Goal: Task Accomplishment & Management: Use online tool/utility

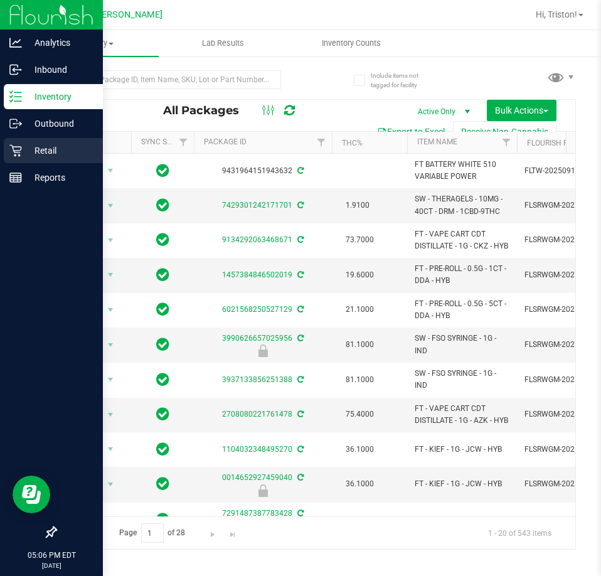
click at [41, 144] on p "Retail" at bounding box center [59, 150] width 75 height 15
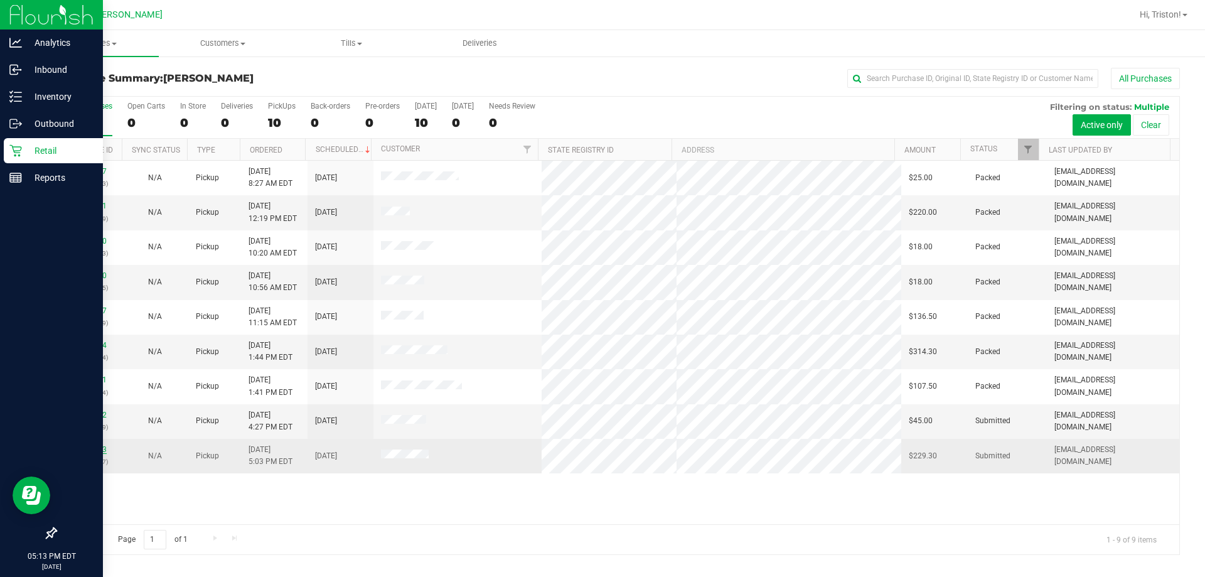
click at [95, 447] on link "11981753" at bounding box center [89, 449] width 35 height 9
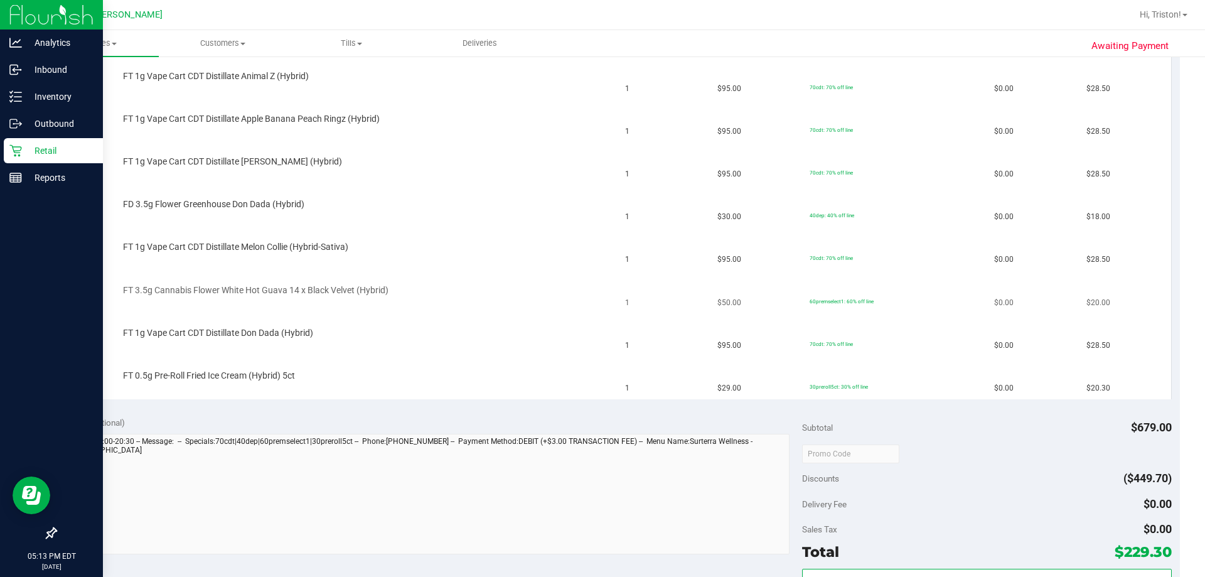
scroll to position [502, 0]
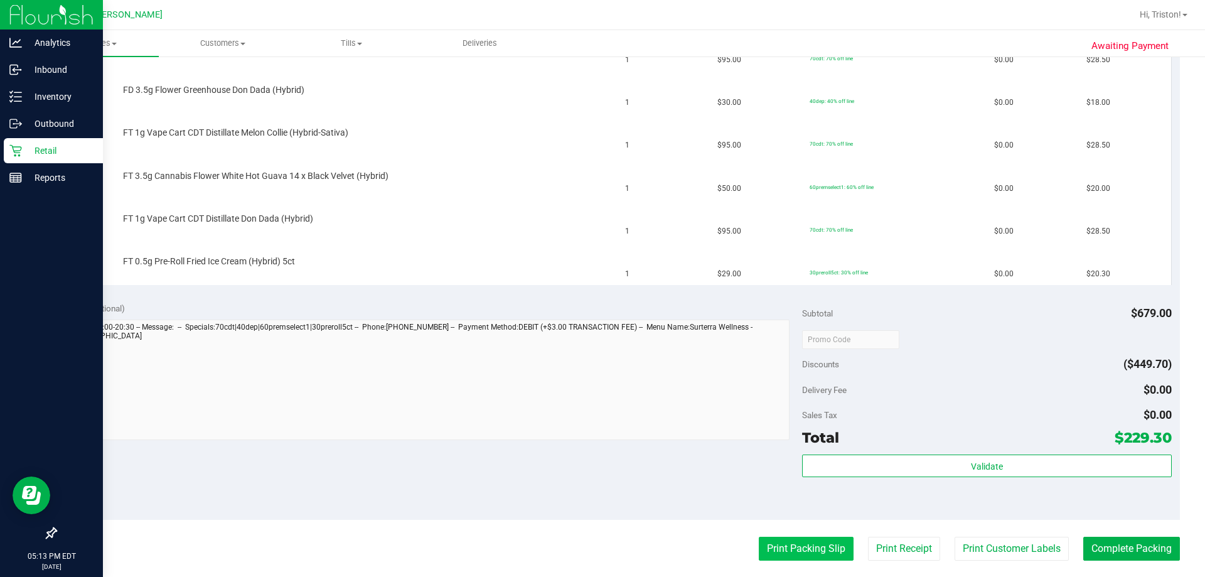
click at [600, 550] on button "Print Packing Slip" at bounding box center [806, 548] width 95 height 24
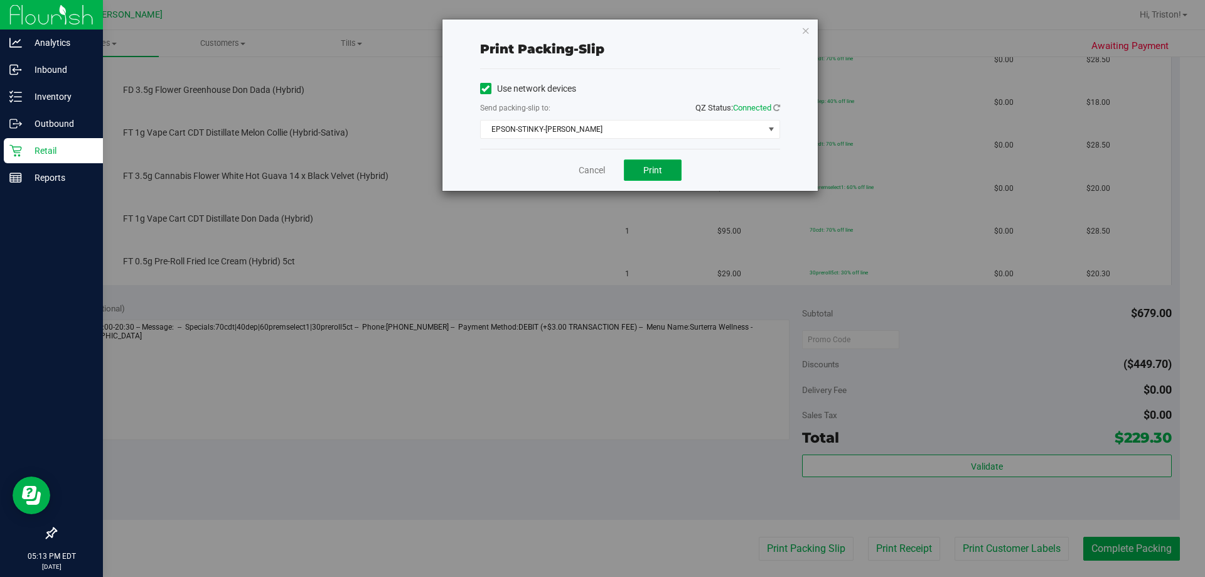
click at [600, 171] on button "Print" at bounding box center [653, 169] width 58 height 21
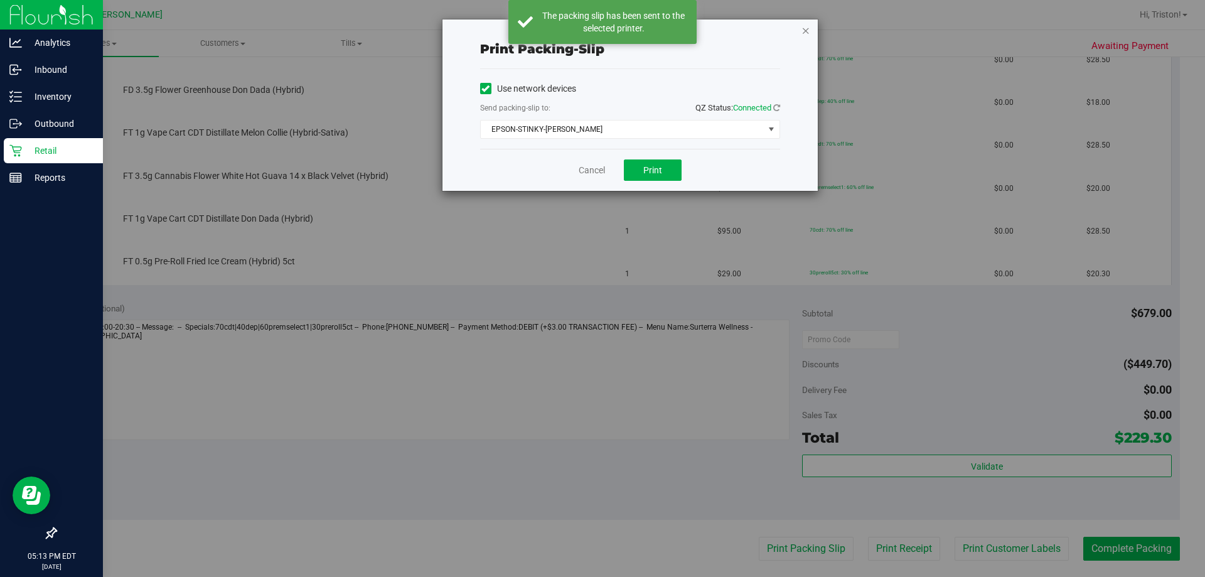
click at [600, 33] on icon "button" at bounding box center [805, 30] width 9 height 15
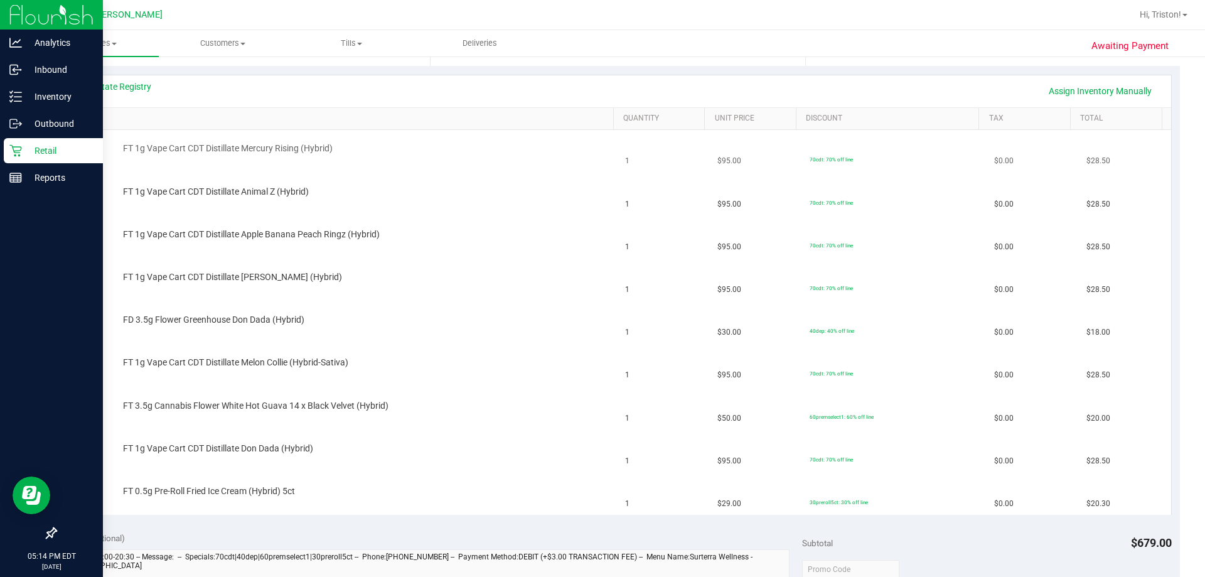
scroll to position [188, 0]
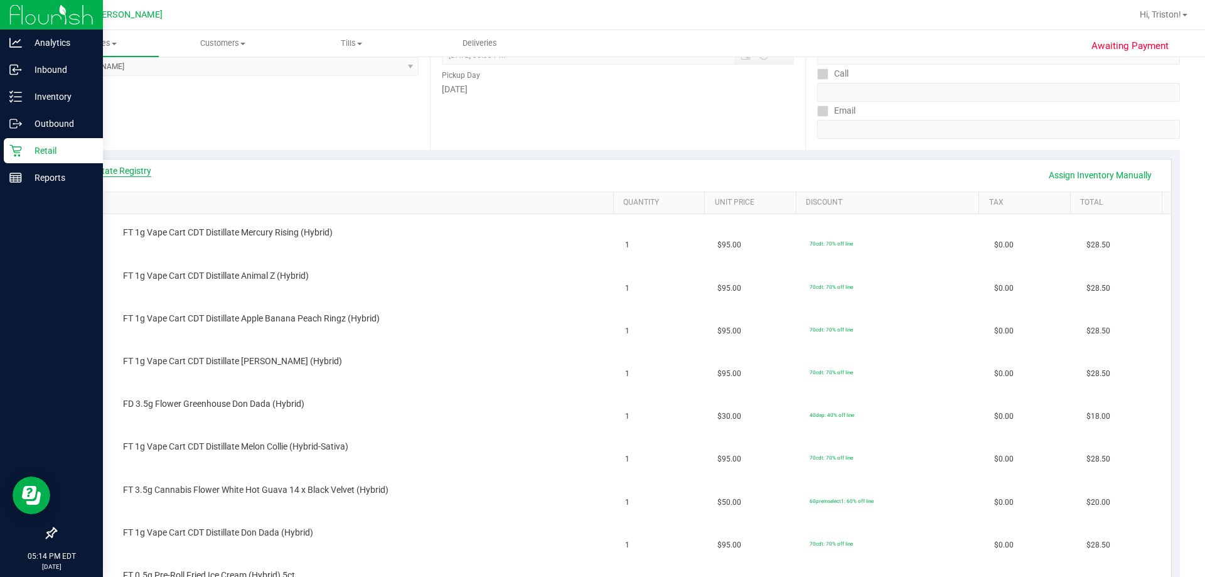
click at [102, 174] on link "View State Registry" at bounding box center [113, 170] width 75 height 13
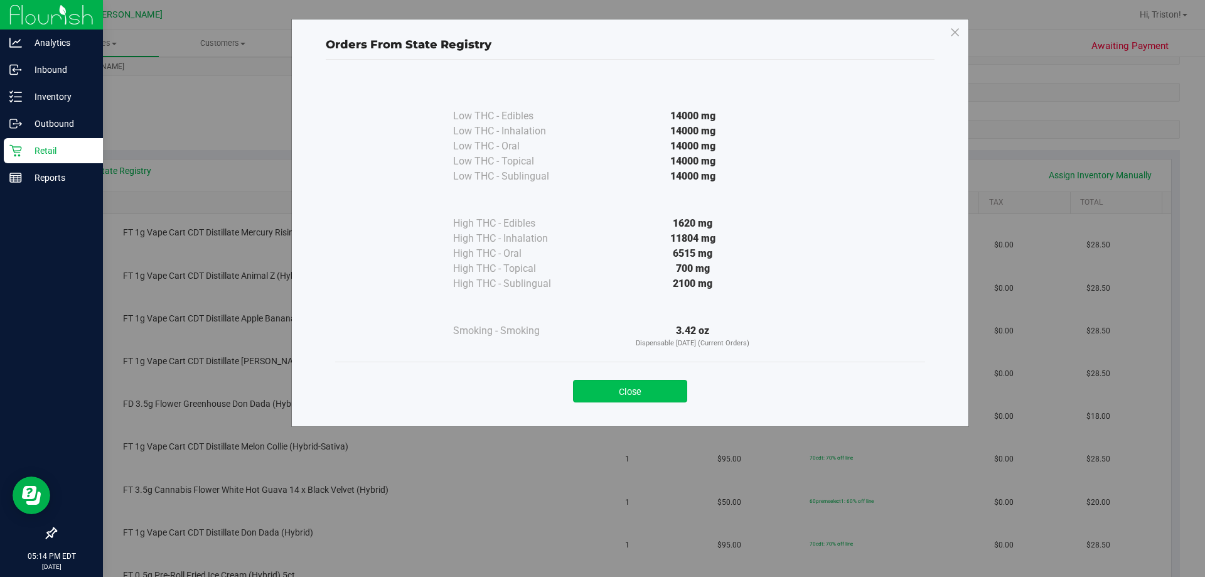
click at [600, 401] on button "Close" at bounding box center [630, 391] width 114 height 23
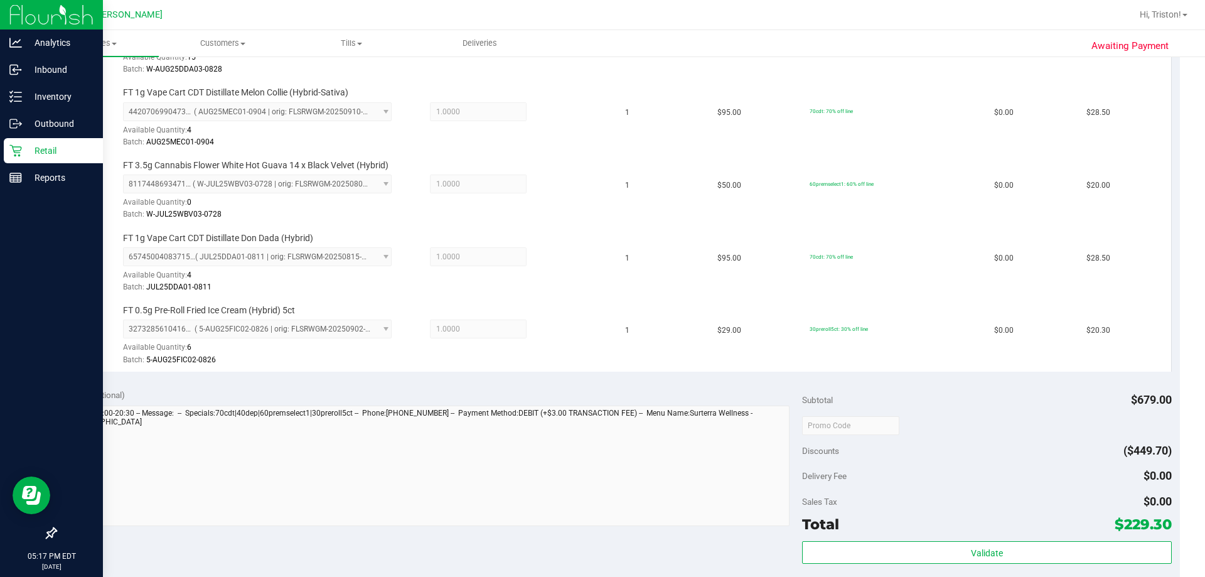
scroll to position [816, 0]
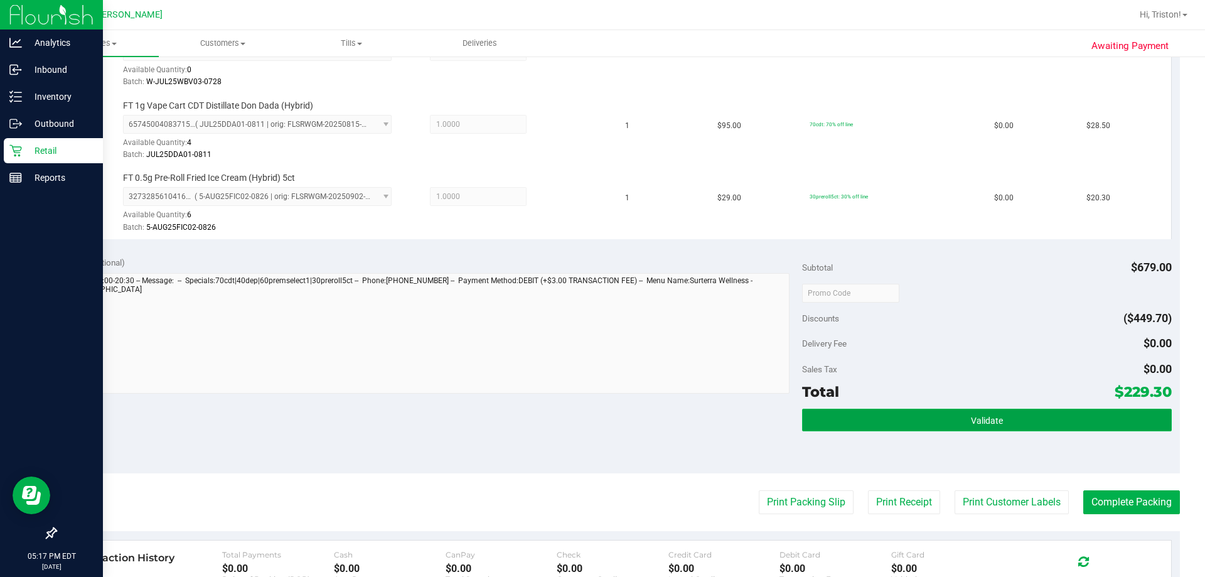
click at [600, 412] on button "Validate" at bounding box center [986, 419] width 369 height 23
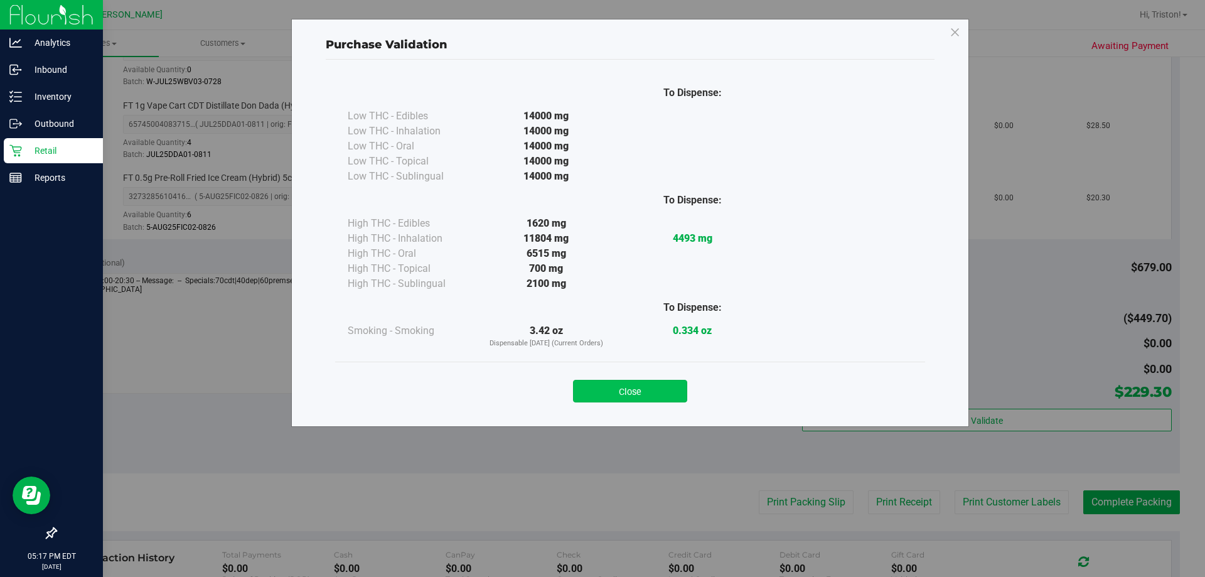
click at [600, 385] on button "Close" at bounding box center [630, 391] width 114 height 23
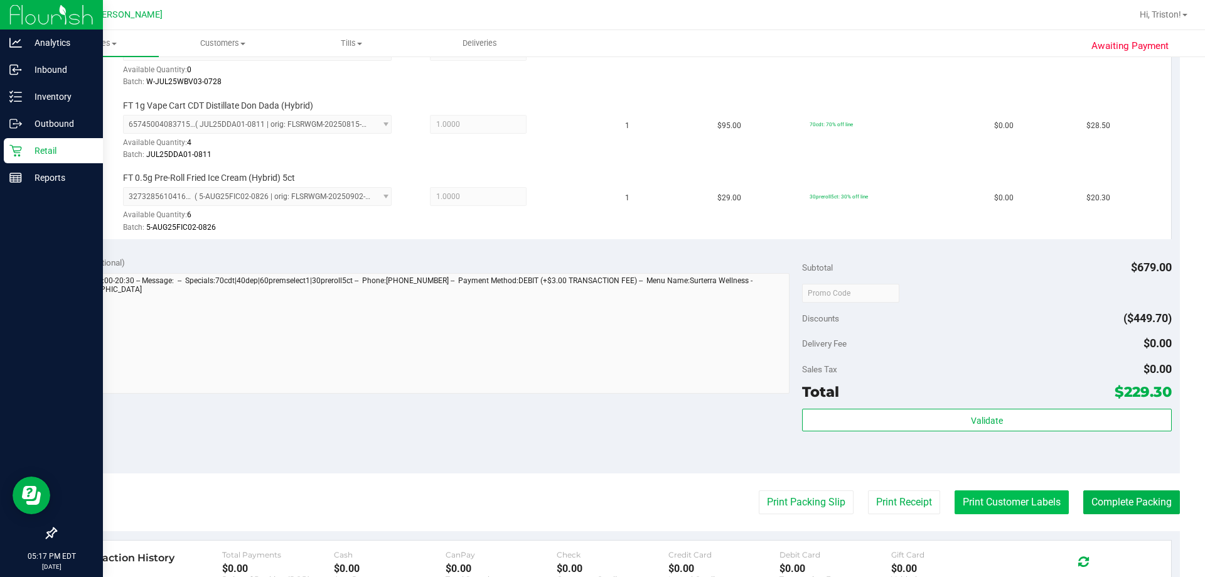
click at [600, 509] on button "Print Customer Labels" at bounding box center [1011, 502] width 114 height 24
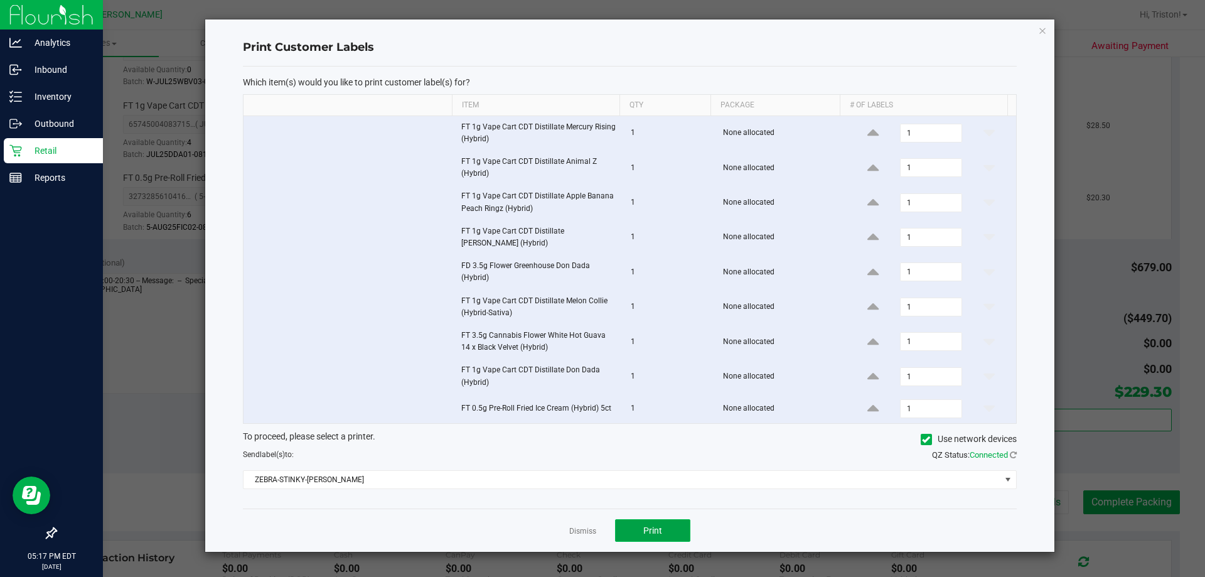
click at [600, 526] on button "Print" at bounding box center [652, 530] width 75 height 23
click at [583, 528] on link "Dismiss" at bounding box center [582, 531] width 27 height 11
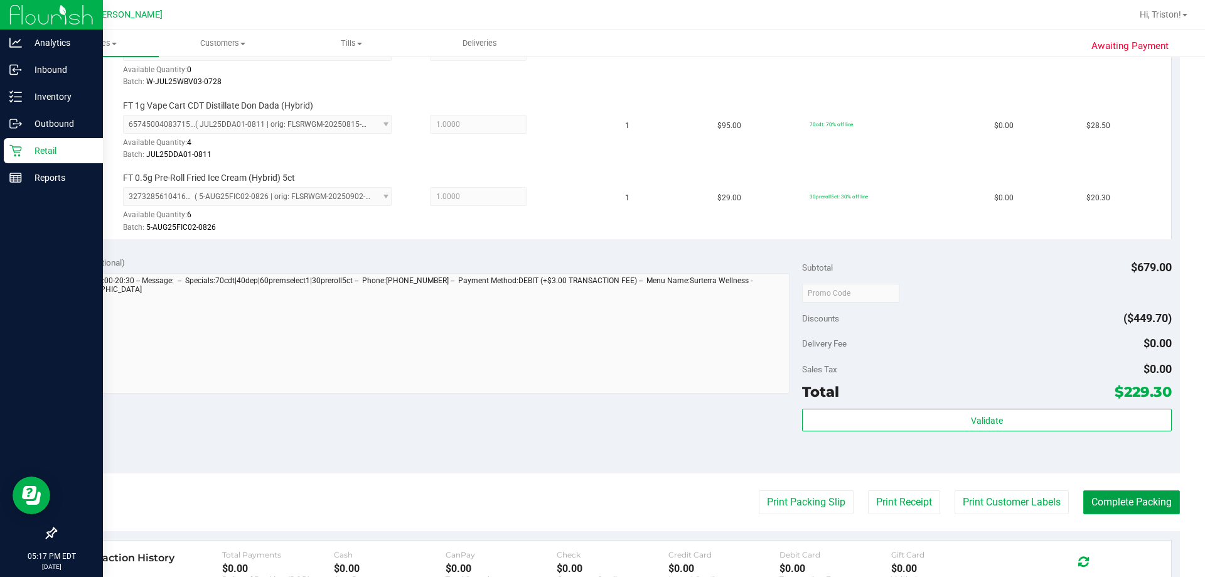
click at [600, 514] on button "Complete Packing" at bounding box center [1131, 502] width 97 height 24
click at [600, 267] on div "Subtotal $679.00" at bounding box center [986, 267] width 369 height 23
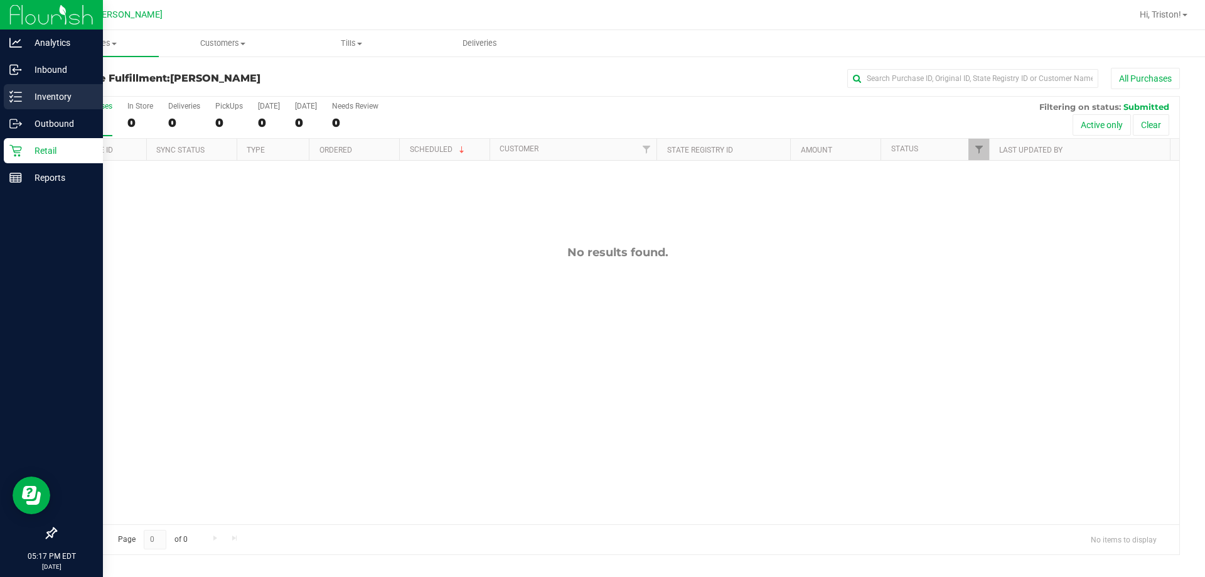
click at [26, 92] on p "Inventory" at bounding box center [59, 96] width 75 height 15
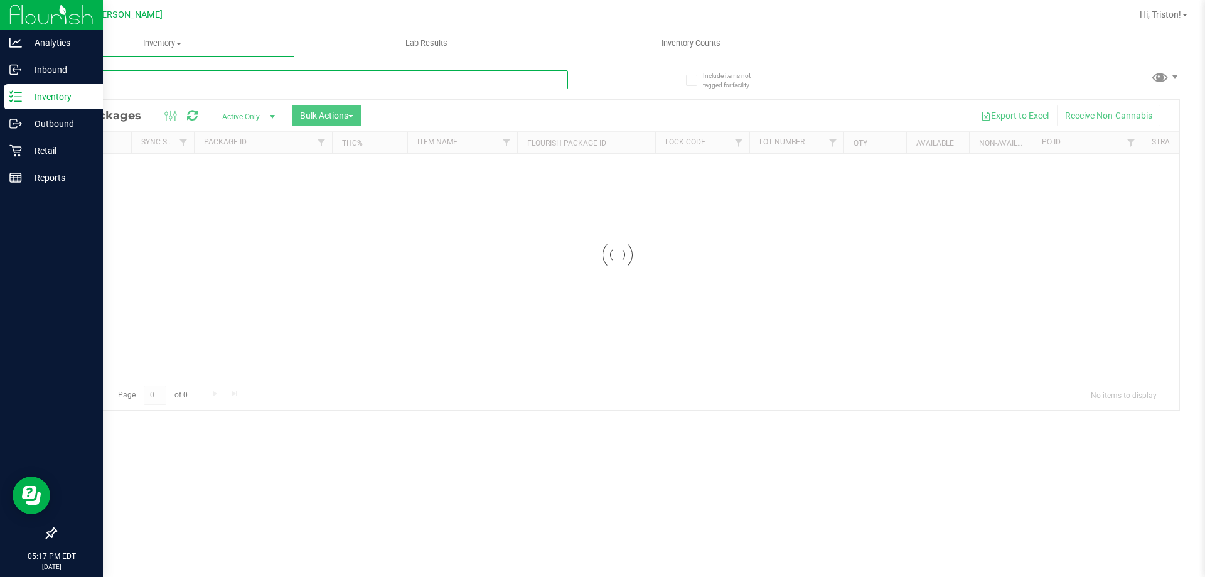
click at [263, 83] on div "Inventory All packages All inventory Waste log Create inventory Lab Results Inv…" at bounding box center [617, 303] width 1175 height 547
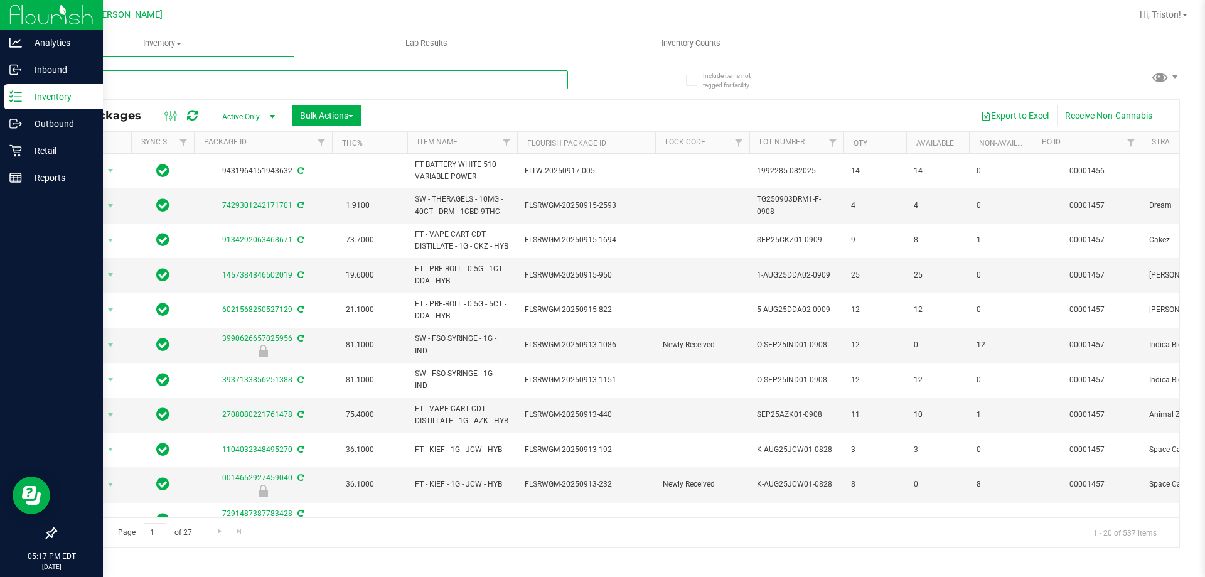
type input "wbv"
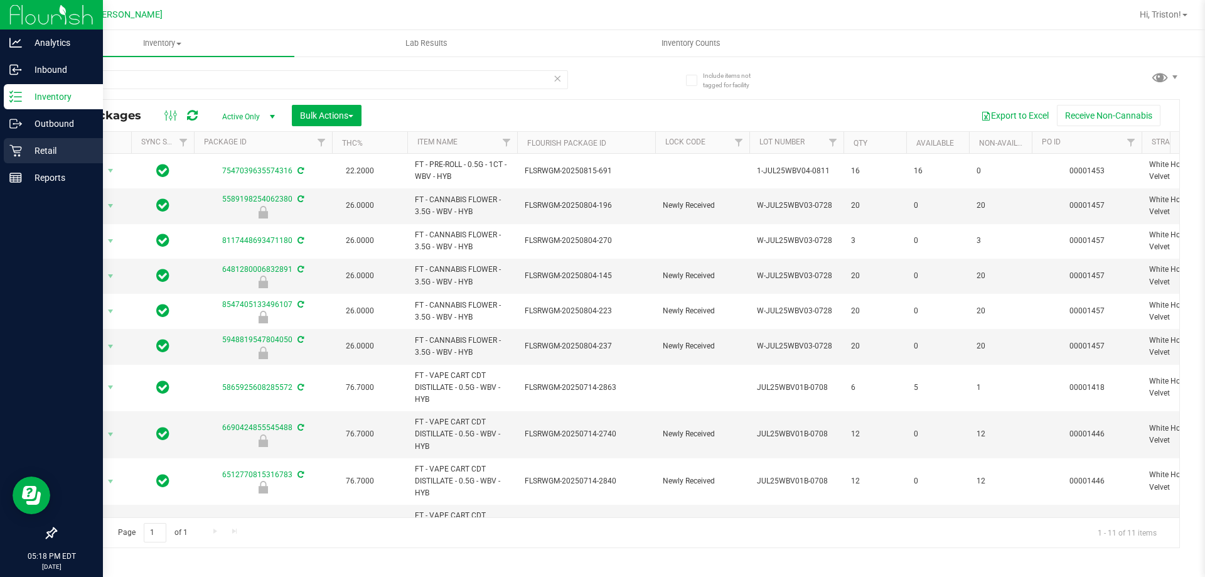
click at [48, 154] on p "Retail" at bounding box center [59, 150] width 75 height 15
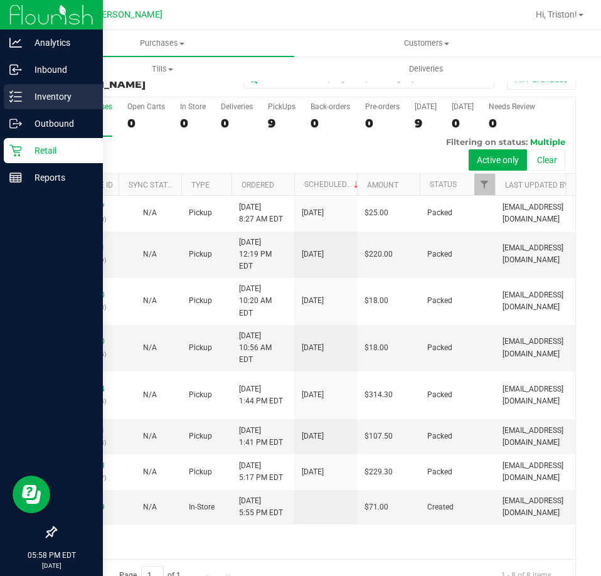
click at [26, 94] on p "Inventory" at bounding box center [59, 96] width 75 height 15
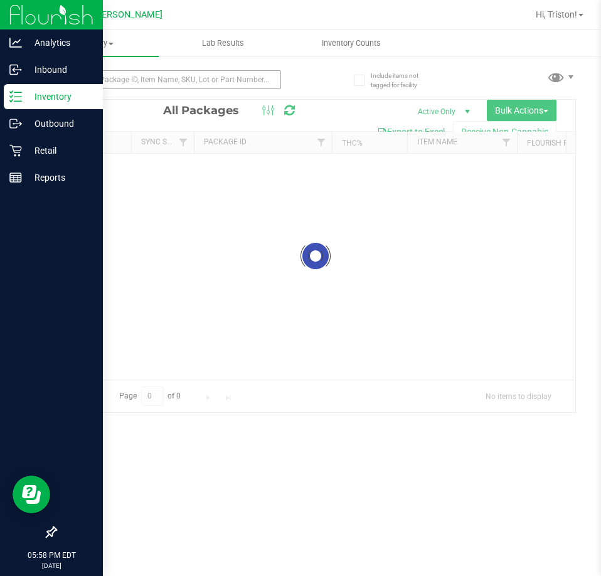
drag, startPoint x: 134, startPoint y: 93, endPoint x: 139, endPoint y: 76, distance: 18.3
click at [139, 80] on div at bounding box center [168, 84] width 226 height 29
click at [139, 76] on input "text" at bounding box center [168, 79] width 226 height 19
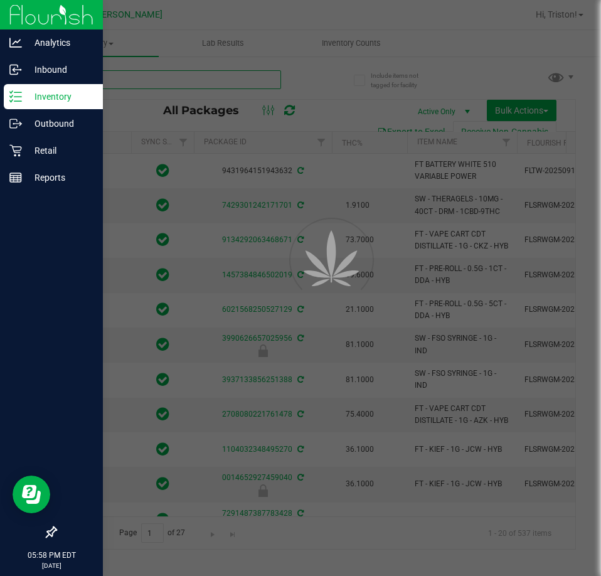
type input "pbs"
